Goal: Task Accomplishment & Management: Manage account settings

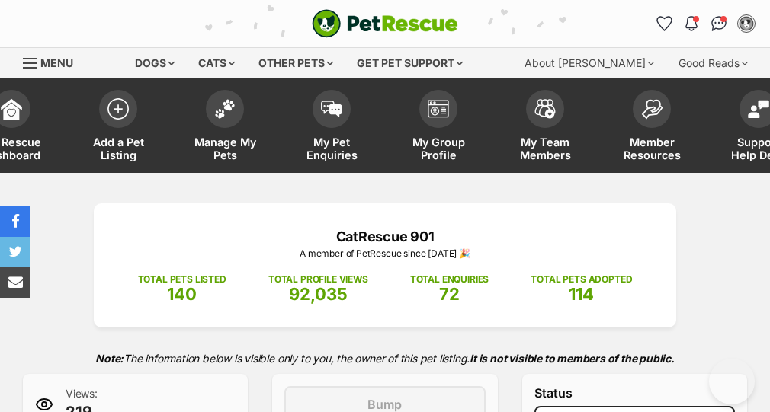
select select "rehomed"
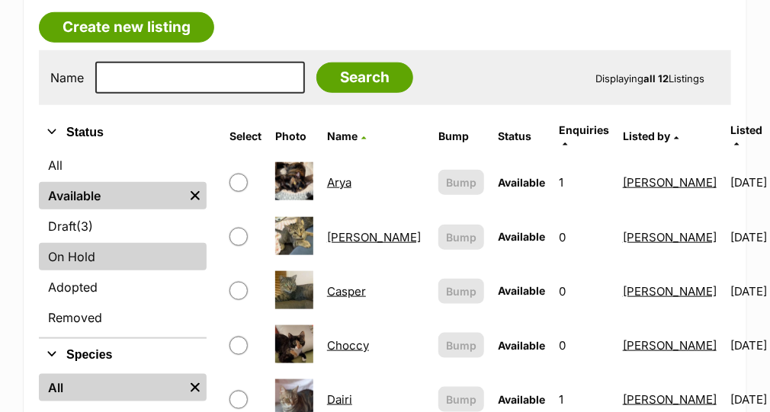
click at [62, 253] on link "On Hold" at bounding box center [123, 256] width 168 height 27
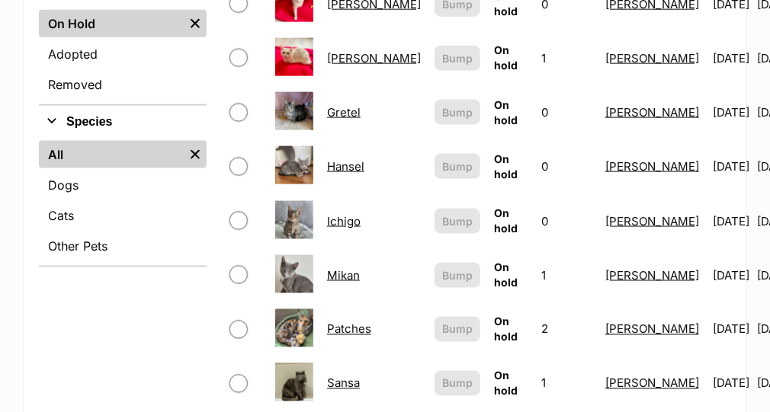
scroll to position [680, 0]
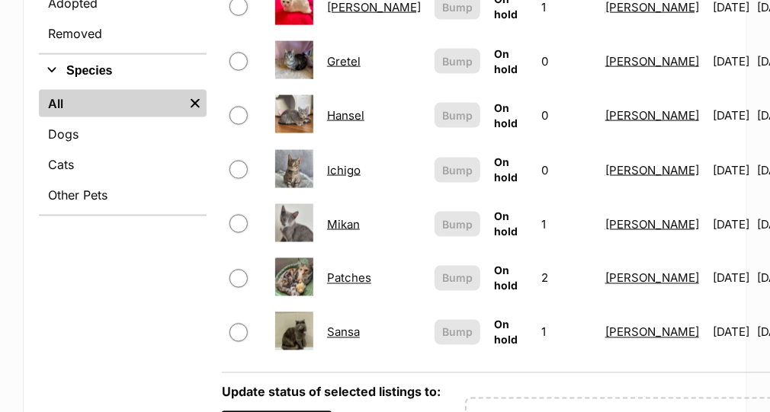
click at [349, 271] on link "Patches" at bounding box center [349, 278] width 44 height 14
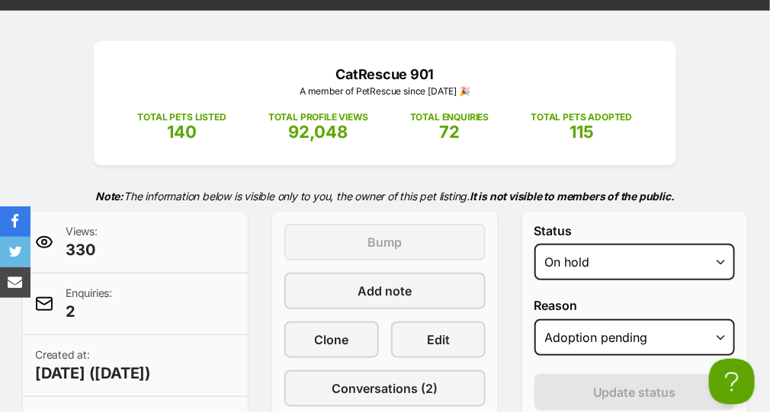
scroll to position [223, 0]
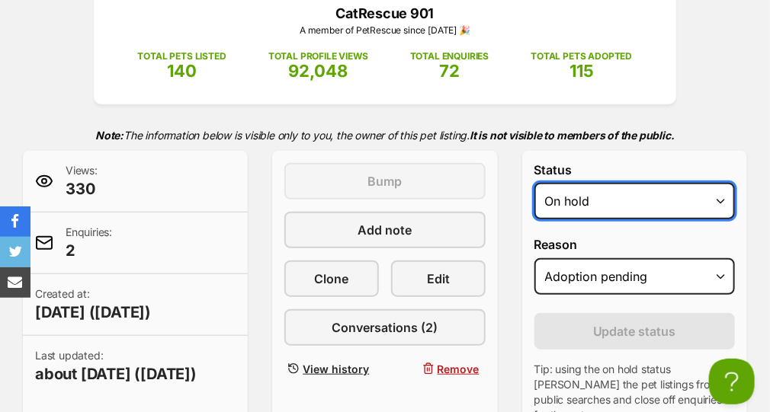
click at [712, 194] on select "Draft - not available as listing has enquires Available On hold Adopted" at bounding box center [634, 201] width 200 height 37
select select "active"
click at [534, 183] on select "Draft - not available as listing has enquires Available On hold Adopted" at bounding box center [634, 201] width 200 height 37
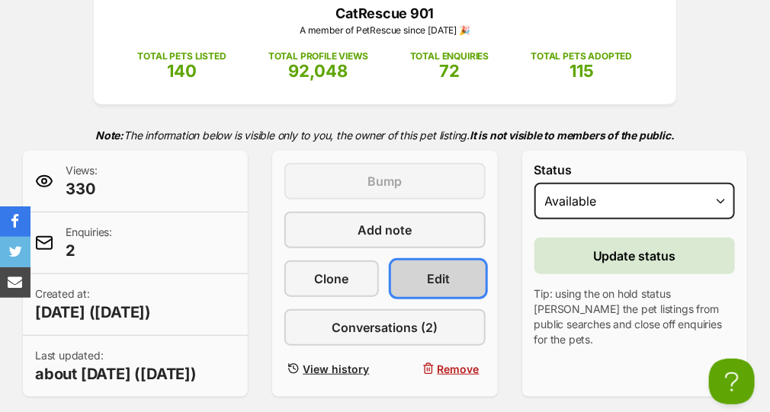
click at [426, 261] on link "Edit" at bounding box center [438, 279] width 94 height 37
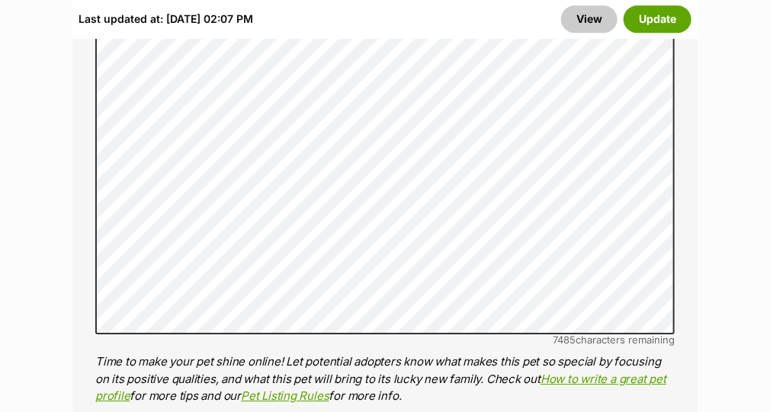
scroll to position [1331, 0]
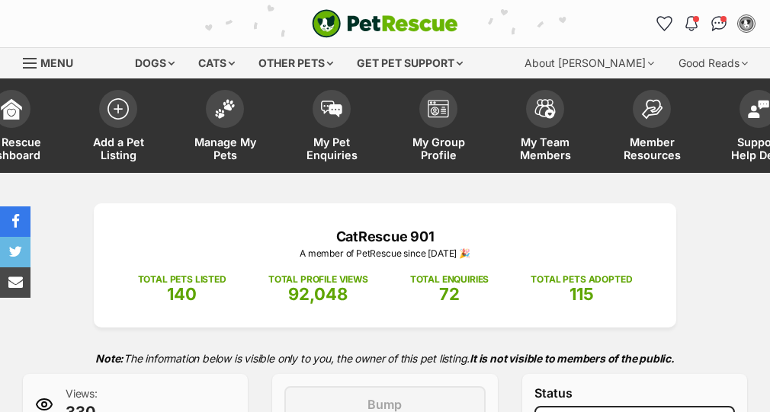
select select "active"
